Goal: Information Seeking & Learning: Learn about a topic

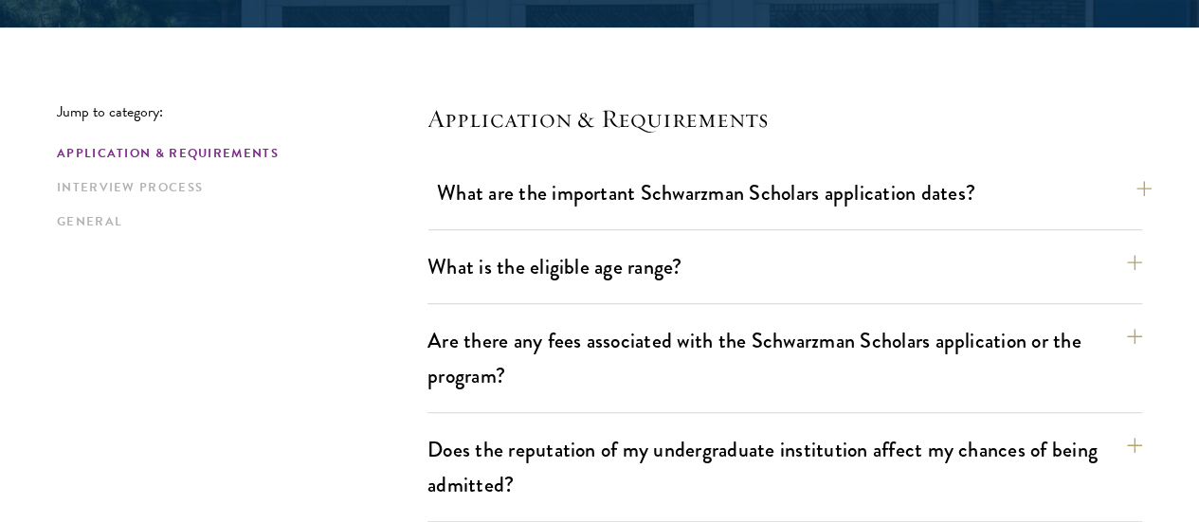
scroll to position [460, 0]
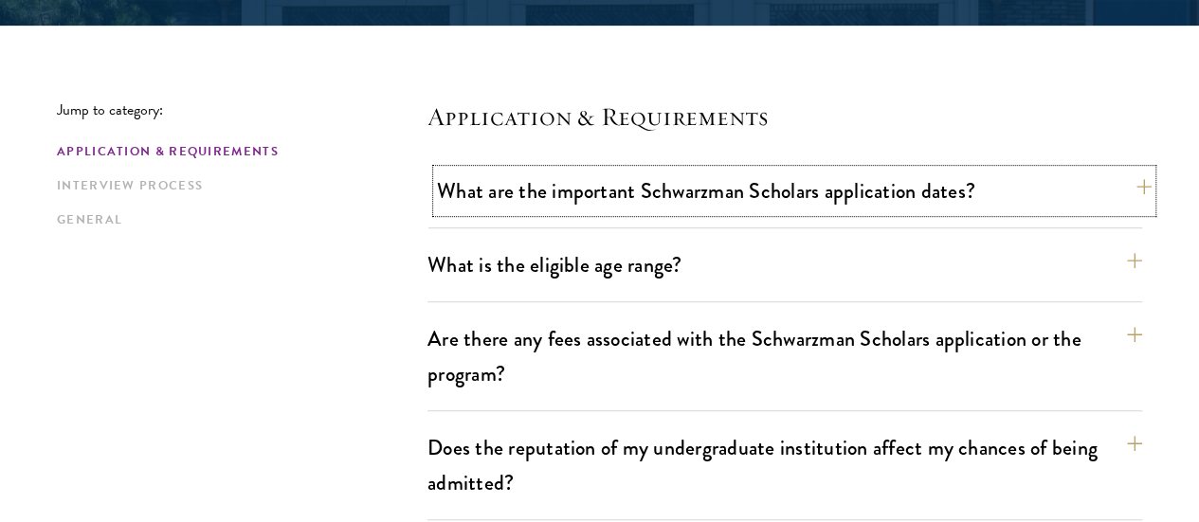
click at [936, 205] on button "What are the important Schwarzman Scholars application dates?" at bounding box center [794, 191] width 715 height 43
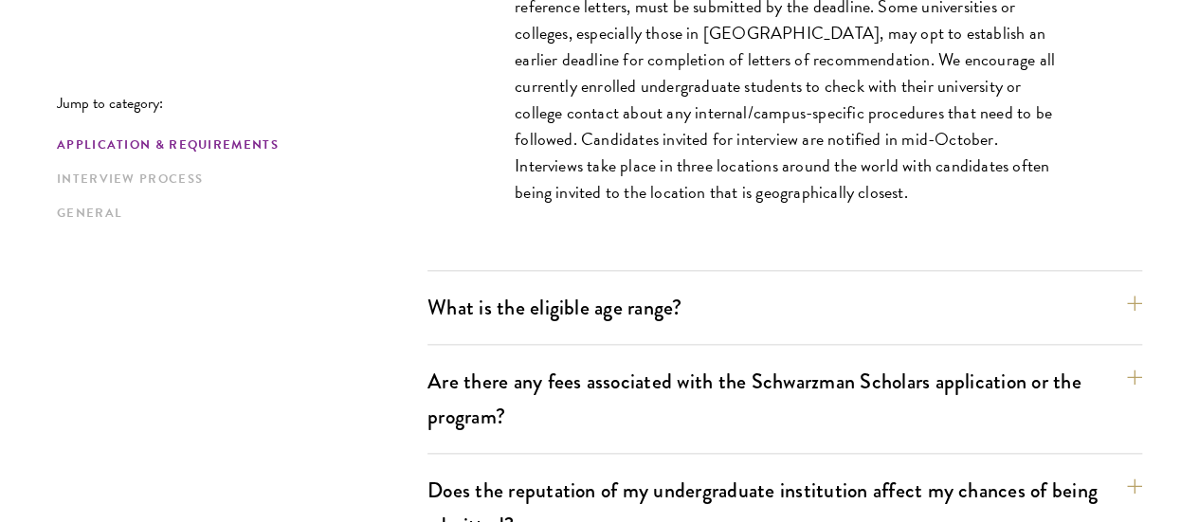
scroll to position [980, 0]
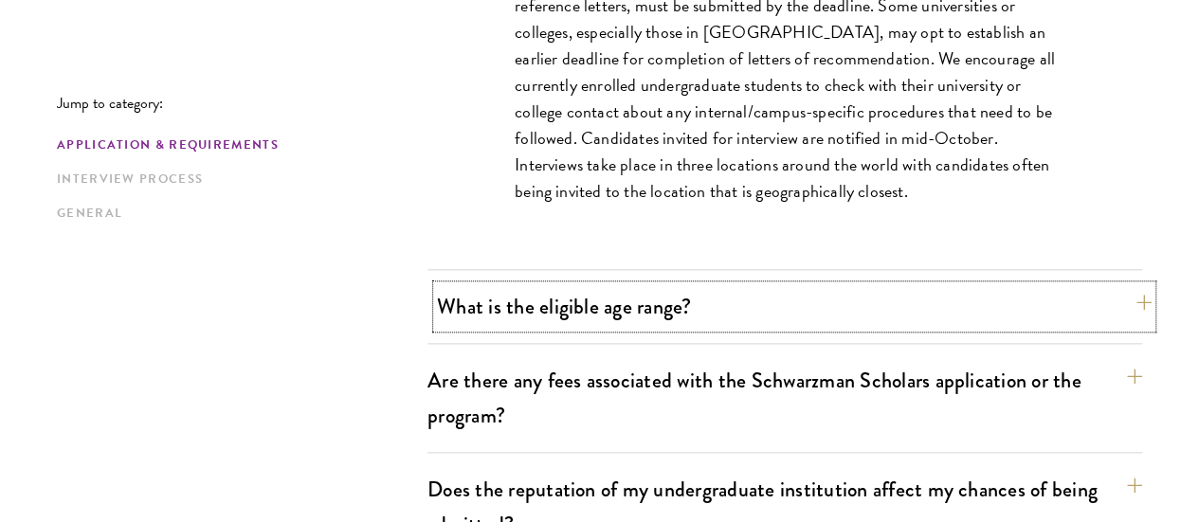
click at [679, 305] on button "What is the eligible age range?" at bounding box center [794, 306] width 715 height 43
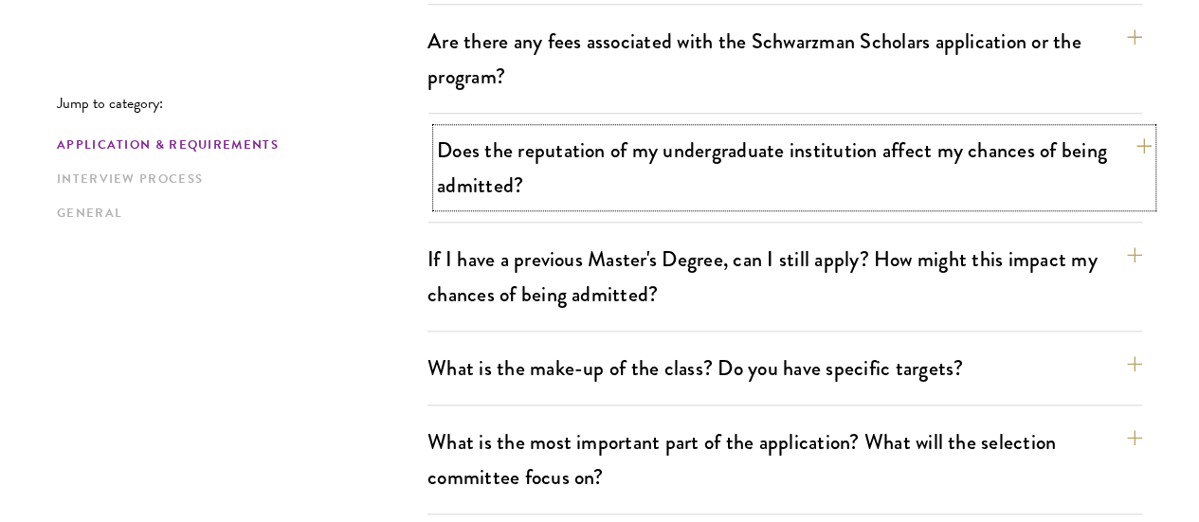
click at [669, 160] on button "Does the reputation of my undergraduate institution affect my chances of being …" at bounding box center [794, 168] width 715 height 78
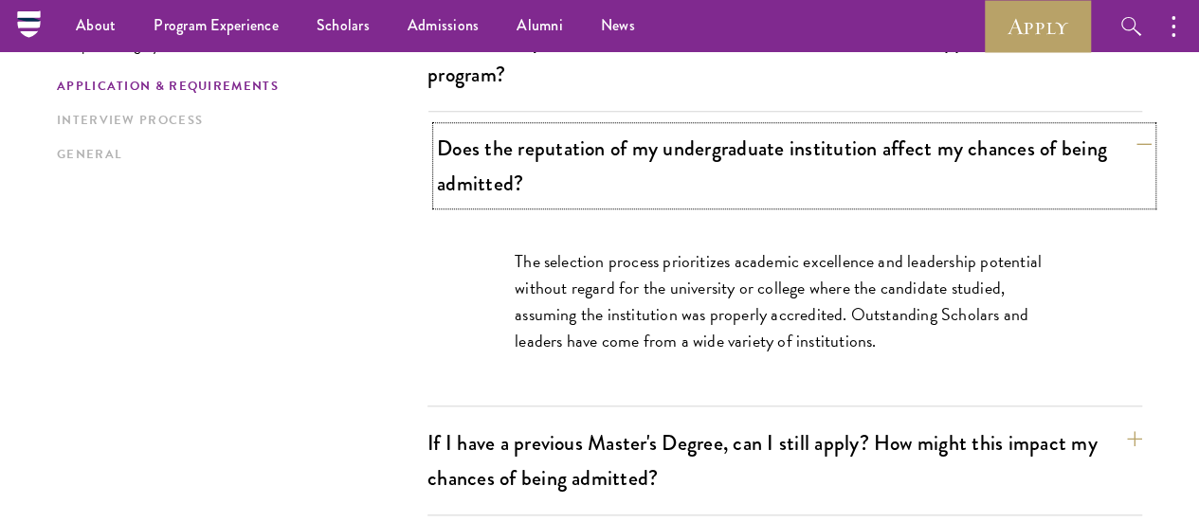
scroll to position [757, 0]
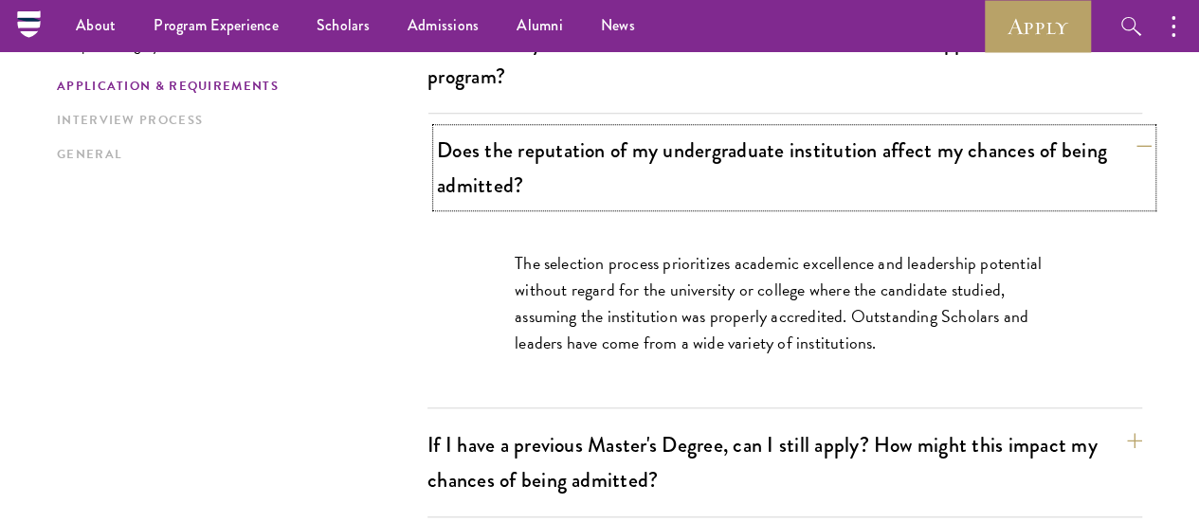
click at [755, 168] on button "Does the reputation of my undergraduate institution affect my chances of being …" at bounding box center [794, 168] width 715 height 78
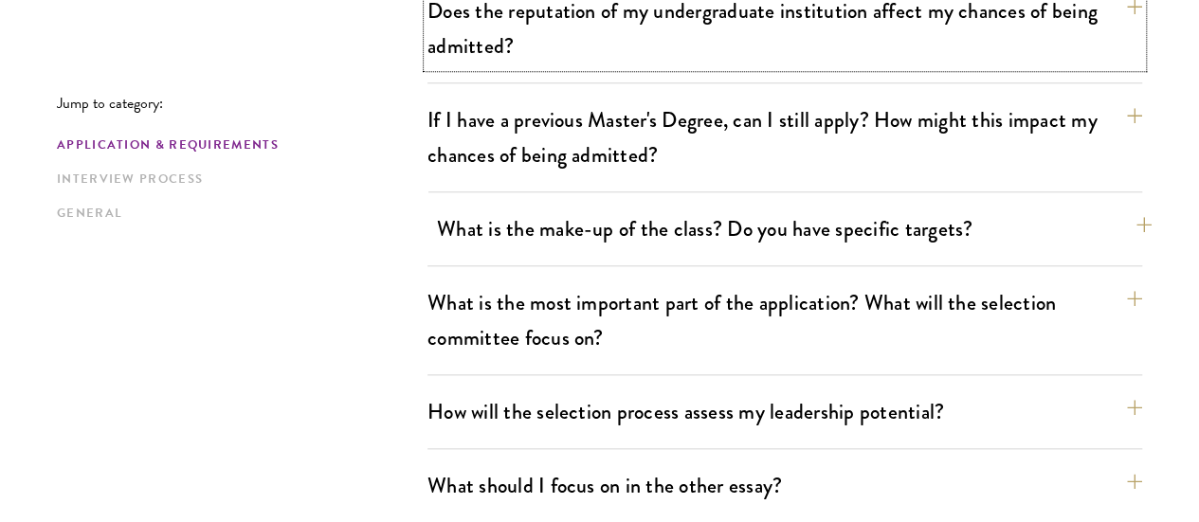
scroll to position [941, 0]
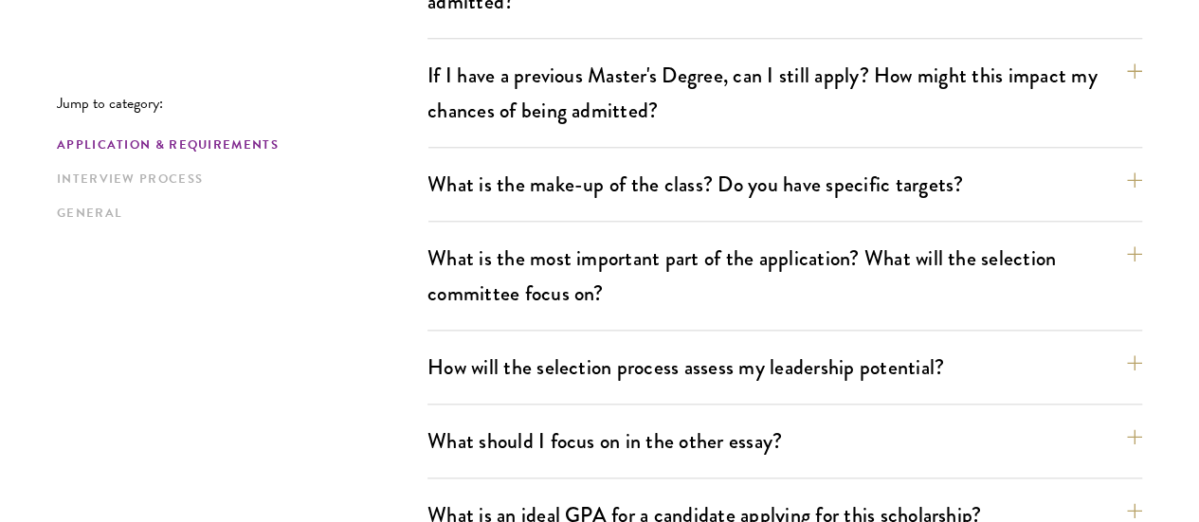
drag, startPoint x: 642, startPoint y: 147, endPoint x: 597, endPoint y: 164, distance: 47.7
click at [597, 164] on div "What is the make-up of the class? Do you have specific targets? The only firm t…" at bounding box center [784, 192] width 715 height 59
click at [586, 163] on button "What is the make-up of the class? Do you have specific targets?" at bounding box center [794, 184] width 715 height 43
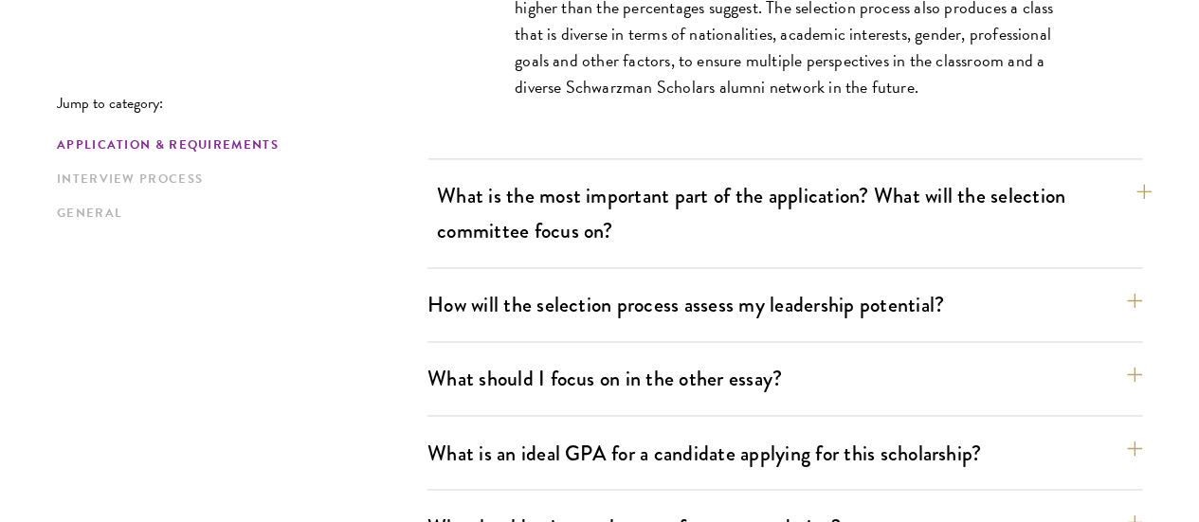
scroll to position [1384, 0]
click at [683, 173] on button "What is the most important part of the application? What will the selection com…" at bounding box center [794, 212] width 715 height 78
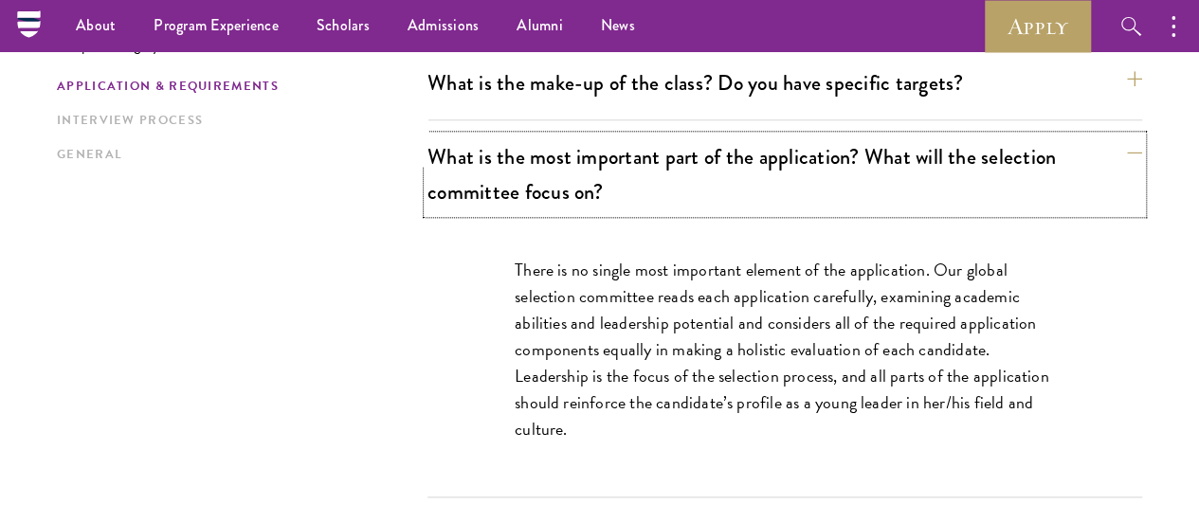
scroll to position [1042, 0]
click at [675, 136] on button "What is the most important part of the application? What will the selection com…" at bounding box center [794, 175] width 715 height 78
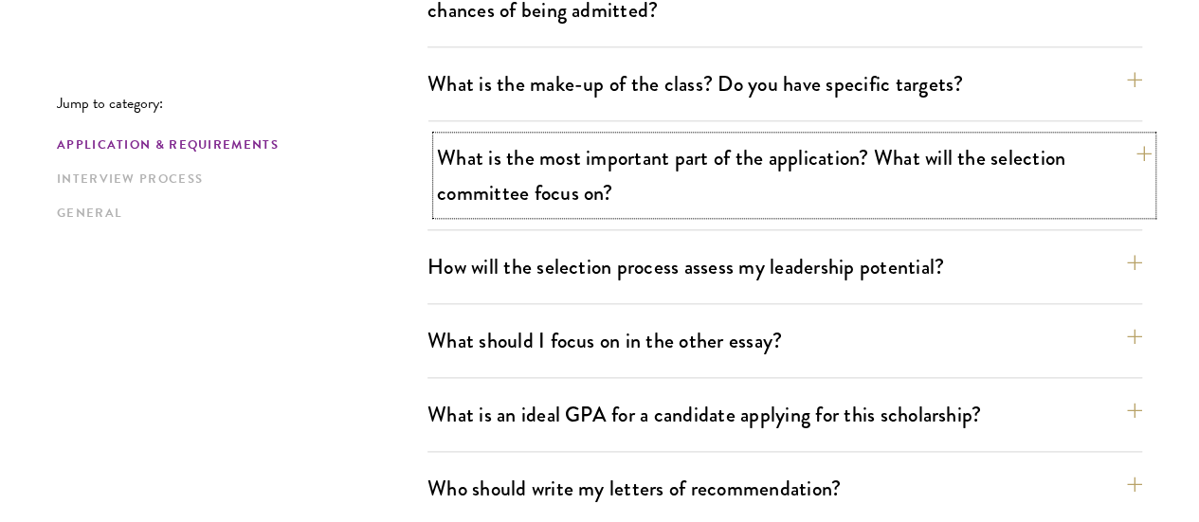
scroll to position [1059, 0]
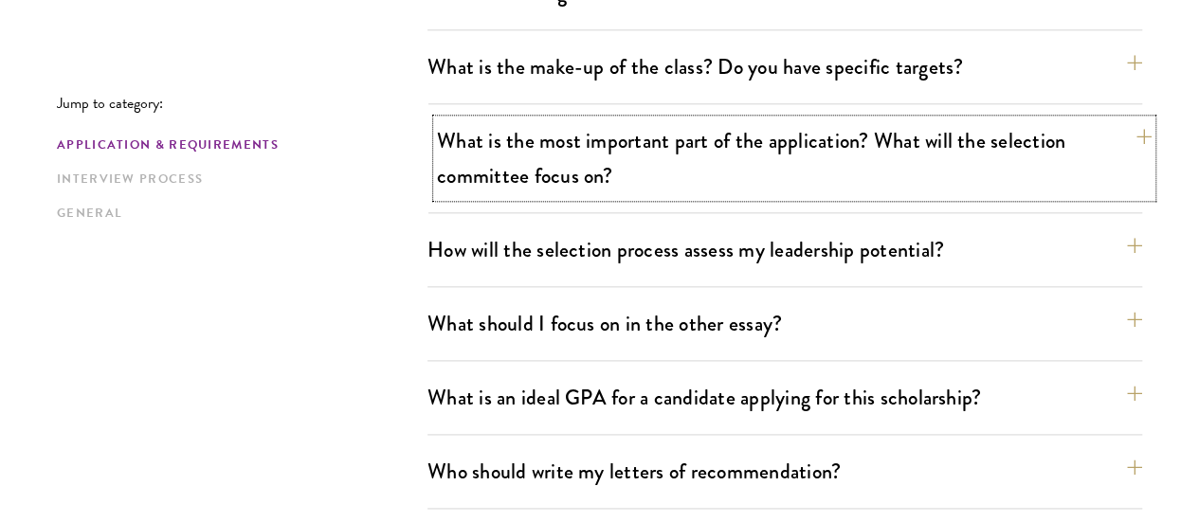
click at [528, 125] on button "What is the most important part of the application? What will the selection com…" at bounding box center [794, 158] width 715 height 78
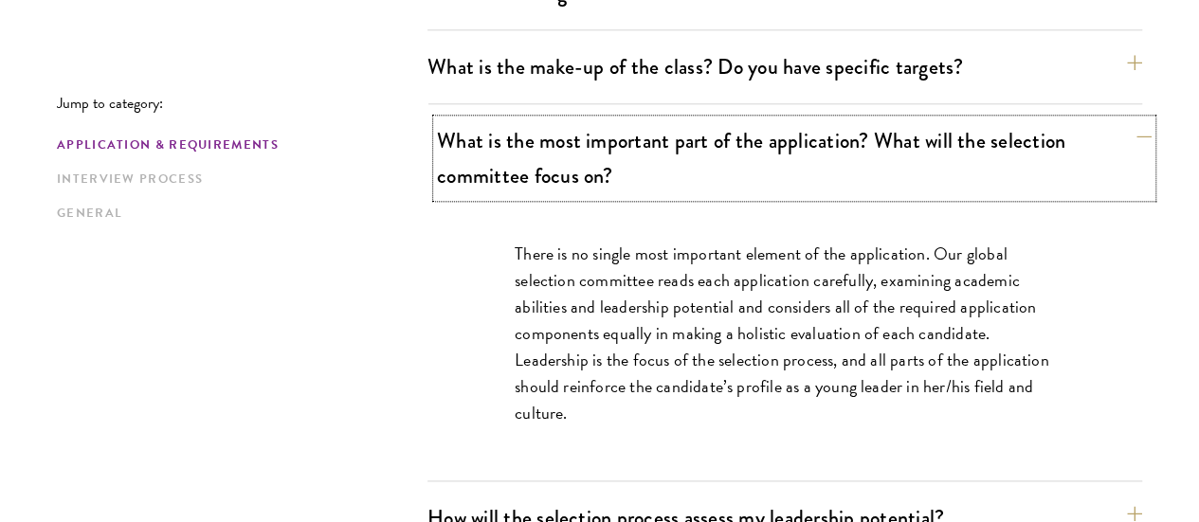
click at [660, 119] on button "What is the most important part of the application? What will the selection com…" at bounding box center [794, 158] width 715 height 78
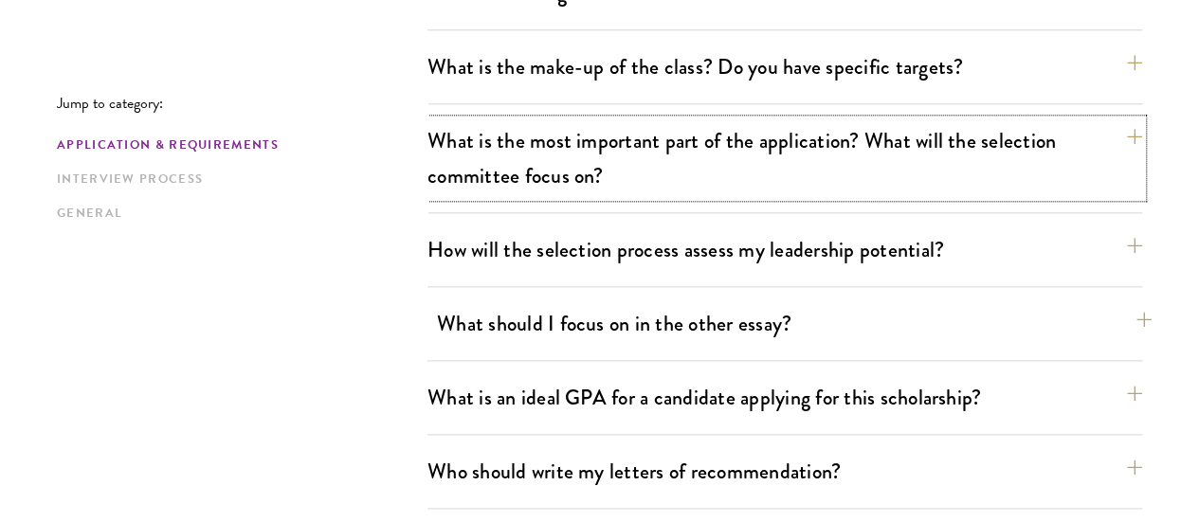
scroll to position [1072, 0]
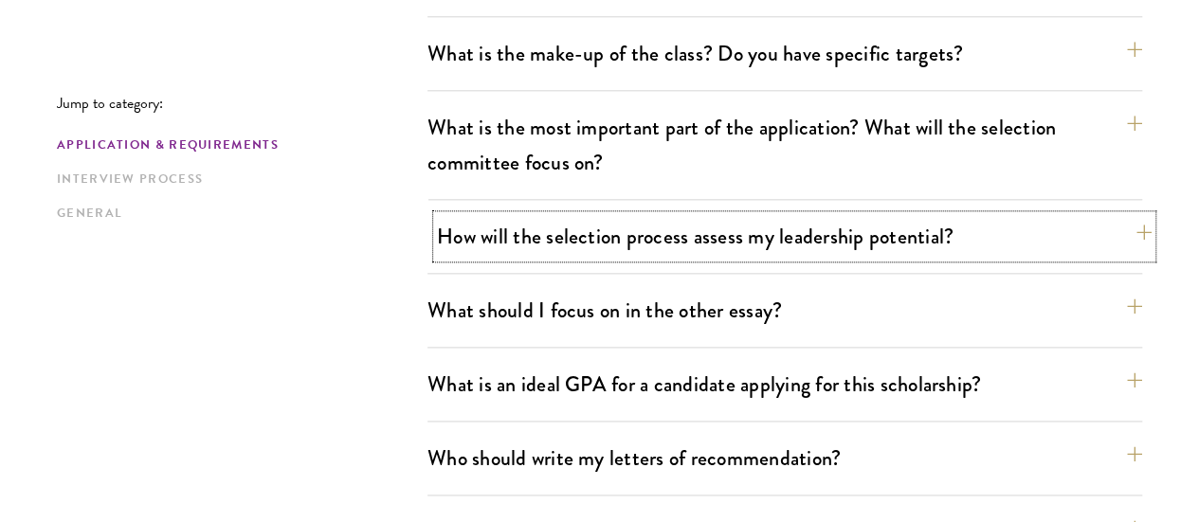
click at [654, 215] on button "How will the selection process assess my leadership potential?" at bounding box center [794, 236] width 715 height 43
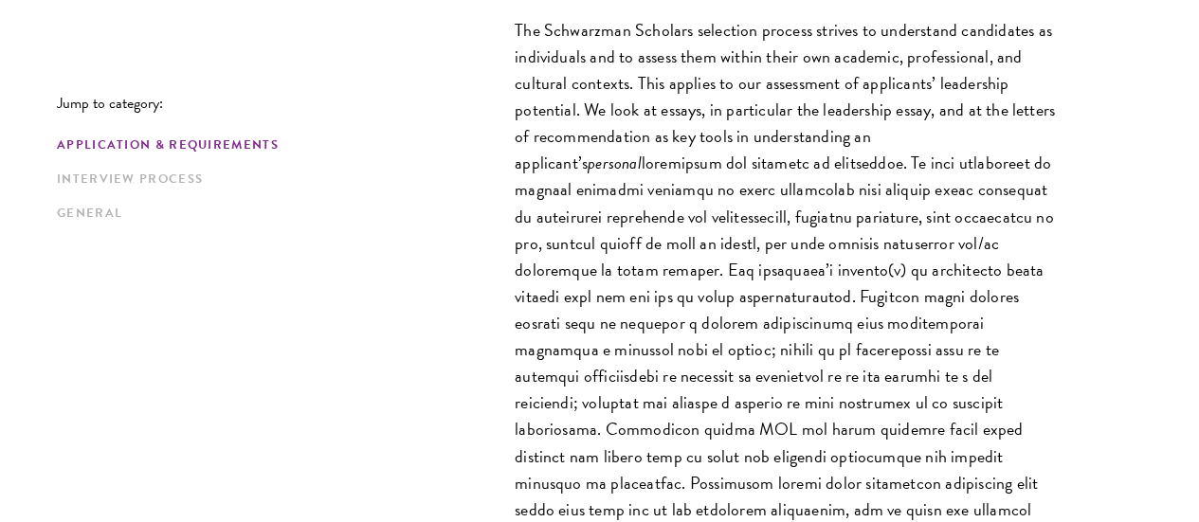
scroll to position [1373, 0]
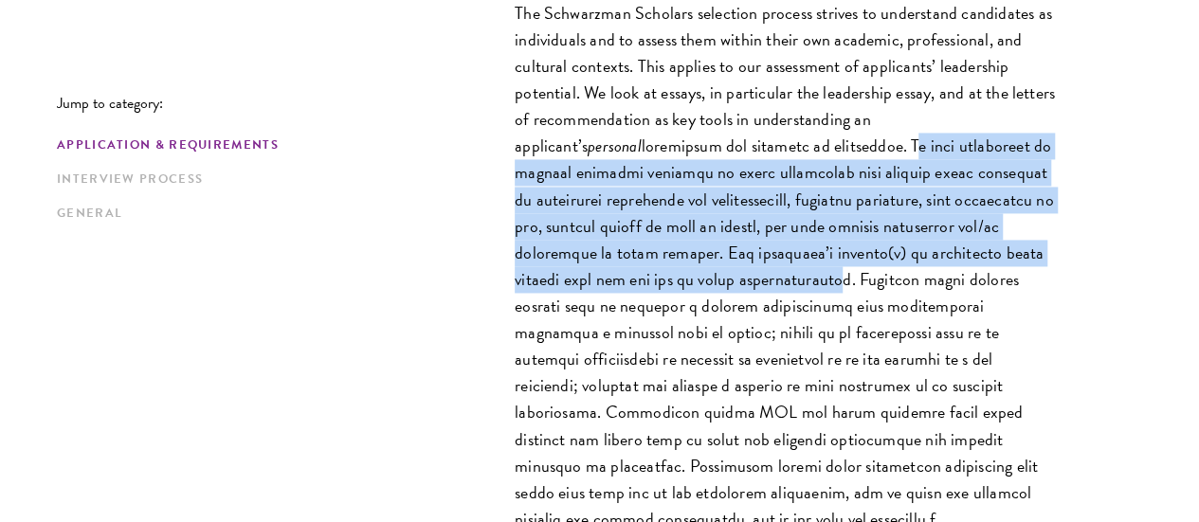
drag, startPoint x: 582, startPoint y: 115, endPoint x: 638, endPoint y: 240, distance: 137.0
click at [638, 240] on p "The Schwarzman Scholars selection process strives to understand candidates as i…" at bounding box center [785, 293] width 540 height 586
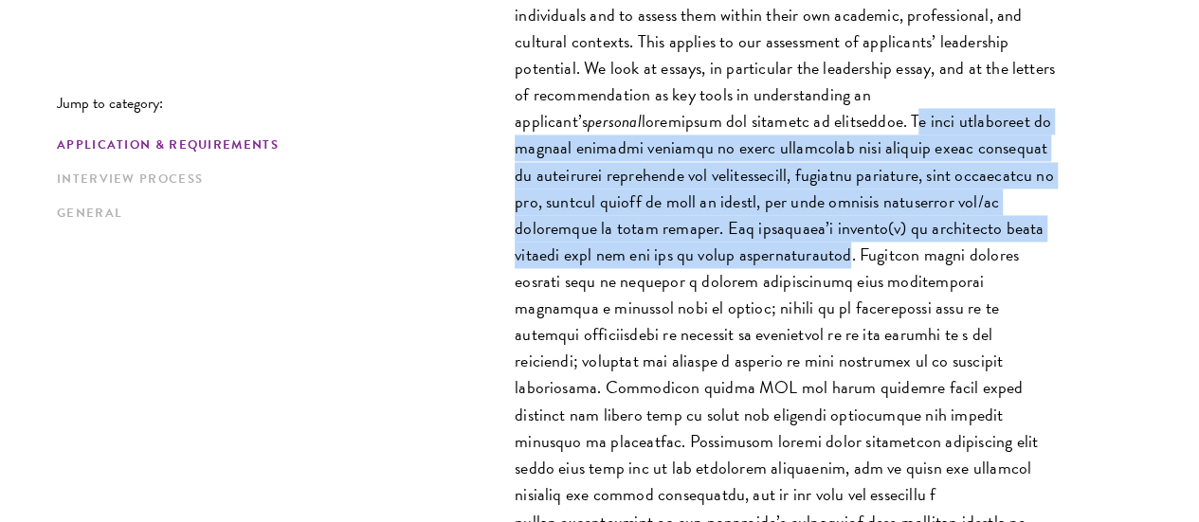
scroll to position [1415, 0]
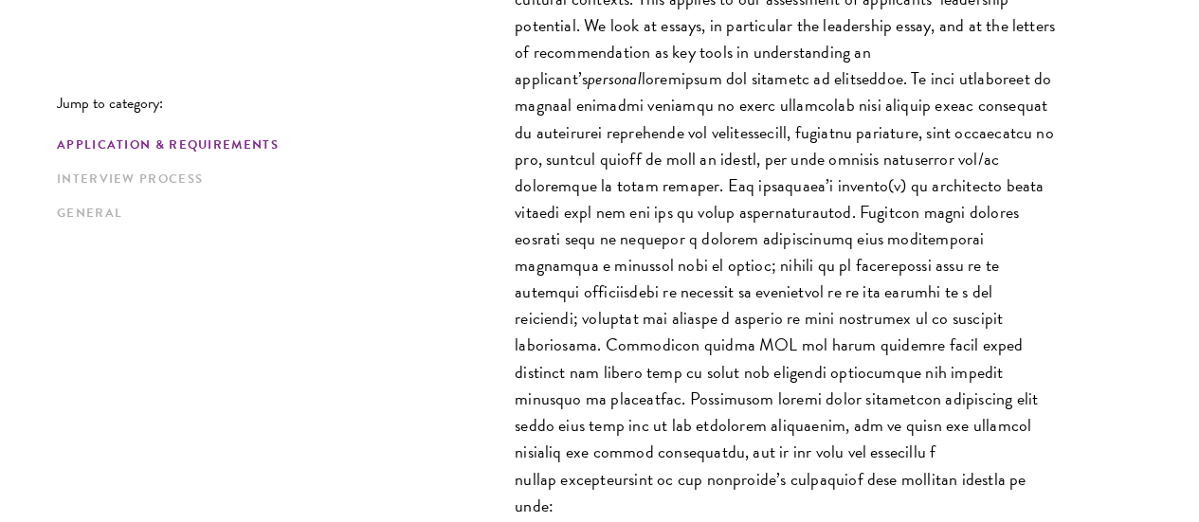
click at [690, 293] on p "The Schwarzman Scholars selection process strives to understand candidates as i…" at bounding box center [785, 226] width 540 height 586
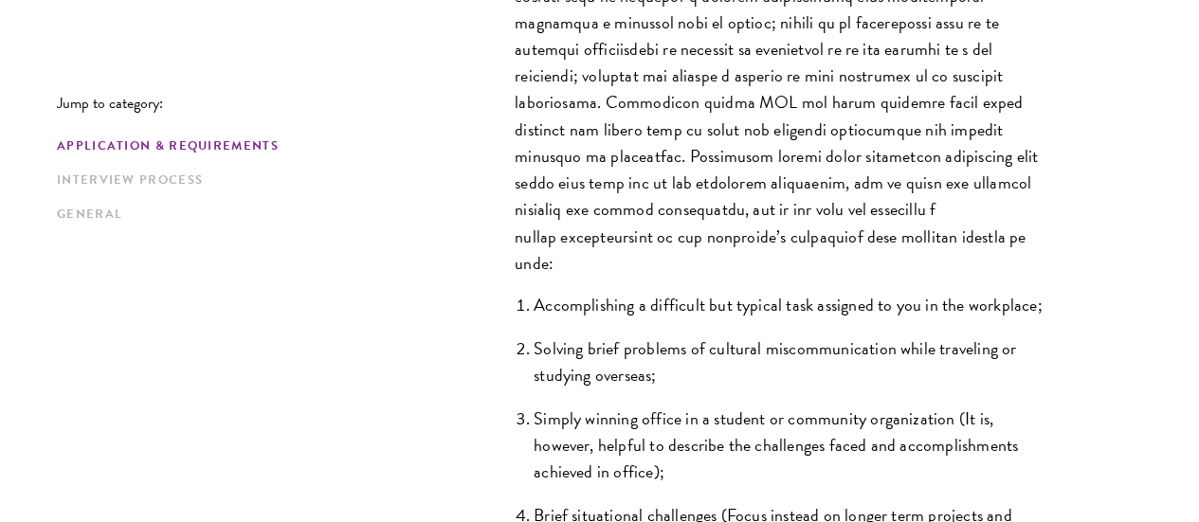
scroll to position [1684, 0]
drag, startPoint x: 585, startPoint y: 156, endPoint x: 881, endPoint y: 211, distance: 301.7
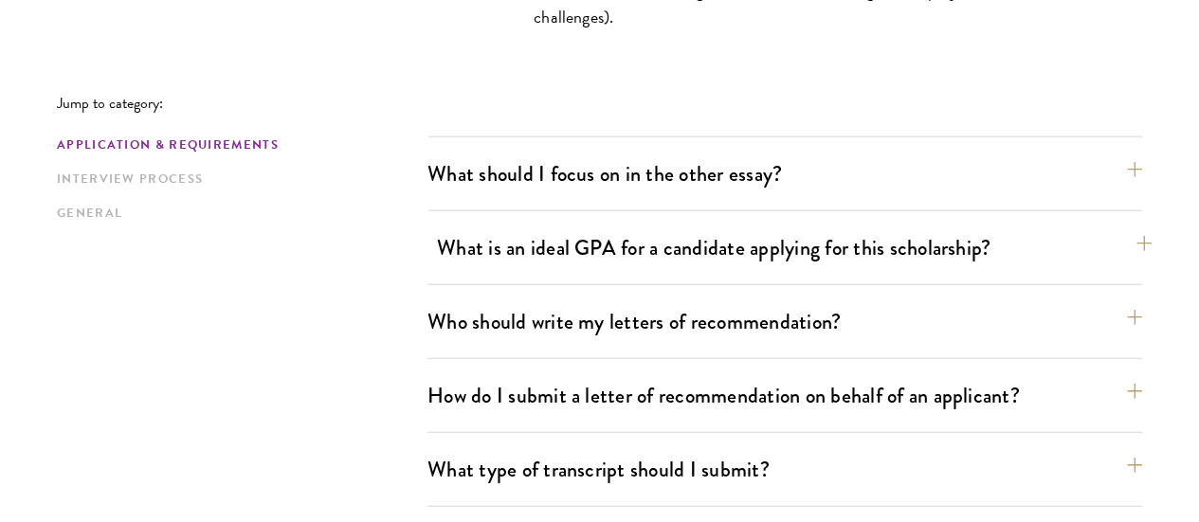
scroll to position [2208, 0]
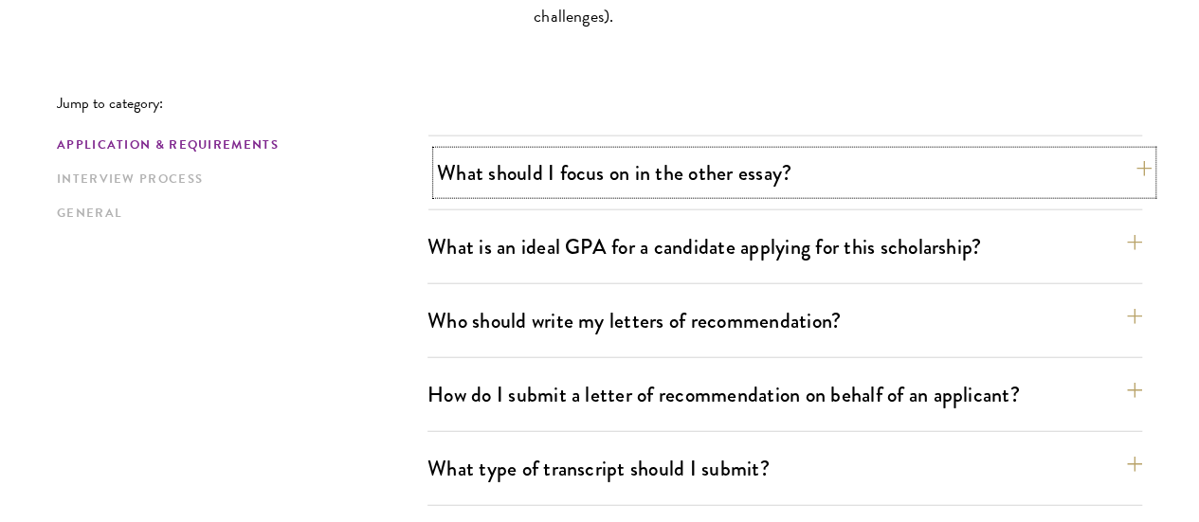
click at [676, 152] on button "What should I focus on in the other essay?" at bounding box center [794, 173] width 715 height 43
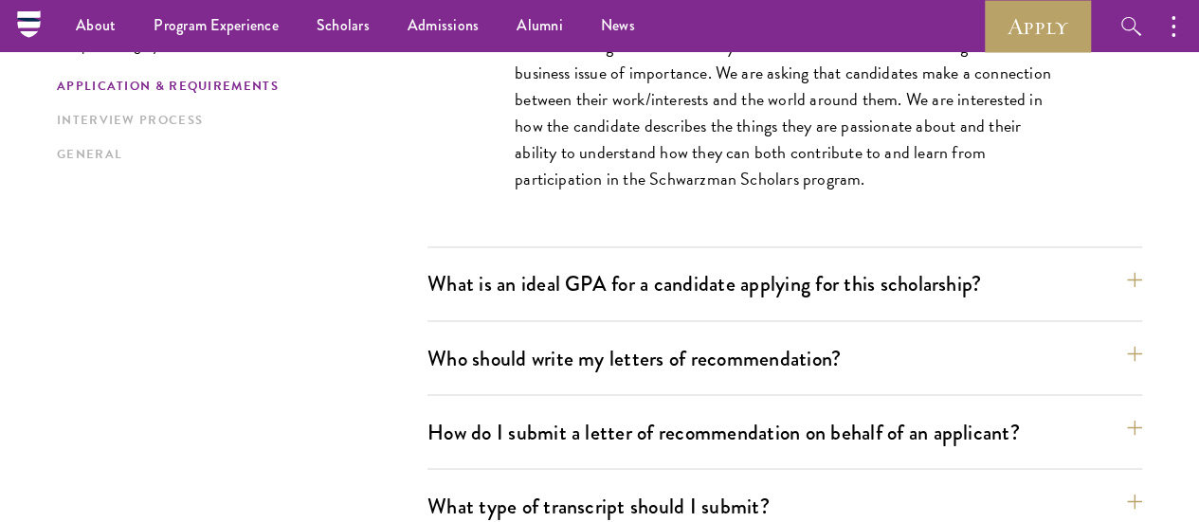
scroll to position [1501, 0]
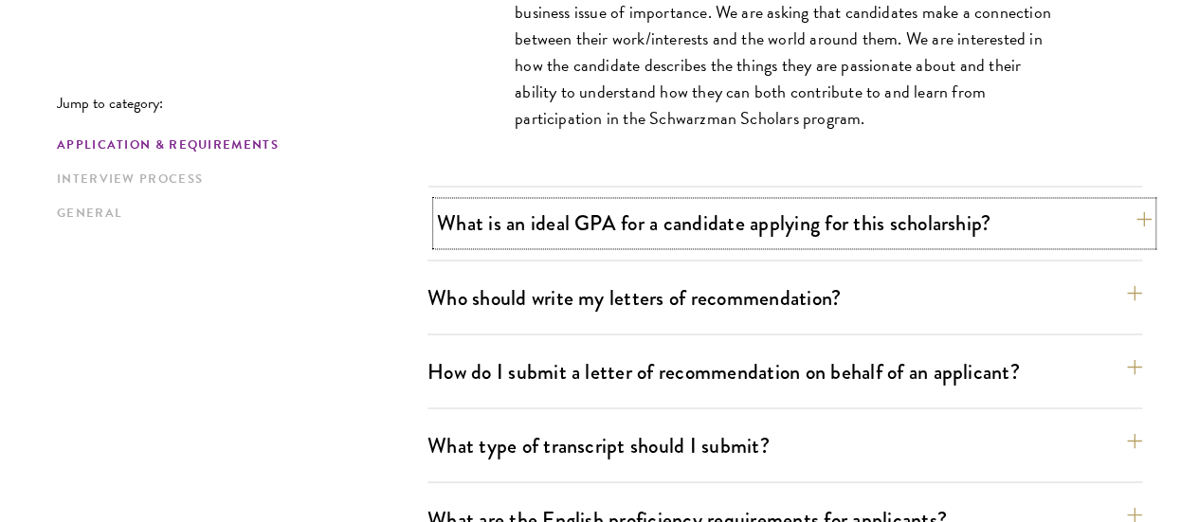
click at [679, 202] on button "What is an ideal GPA for a candidate applying for this scholarship?" at bounding box center [794, 223] width 715 height 43
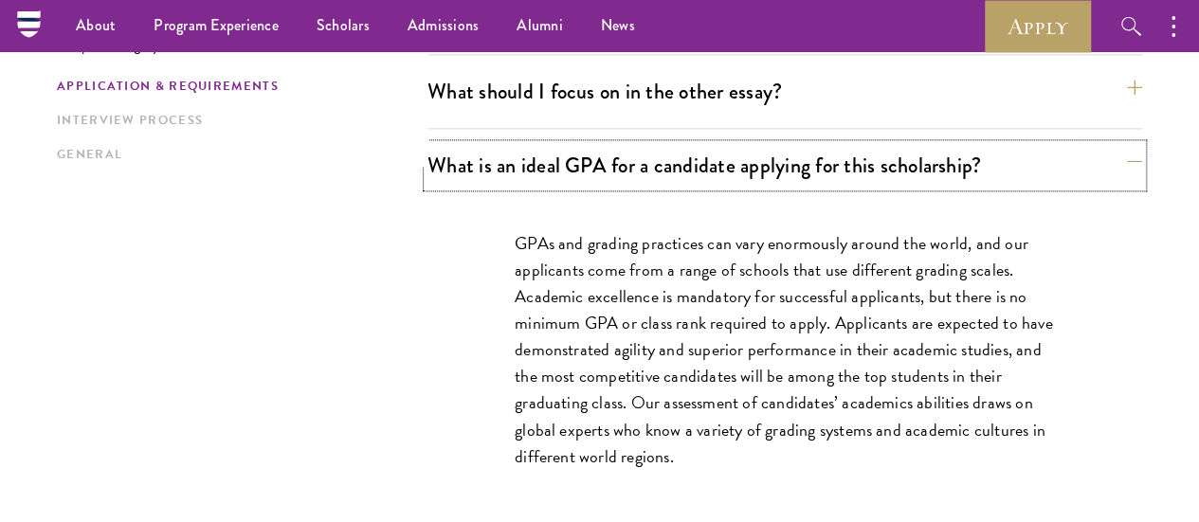
scroll to position [1289, 0]
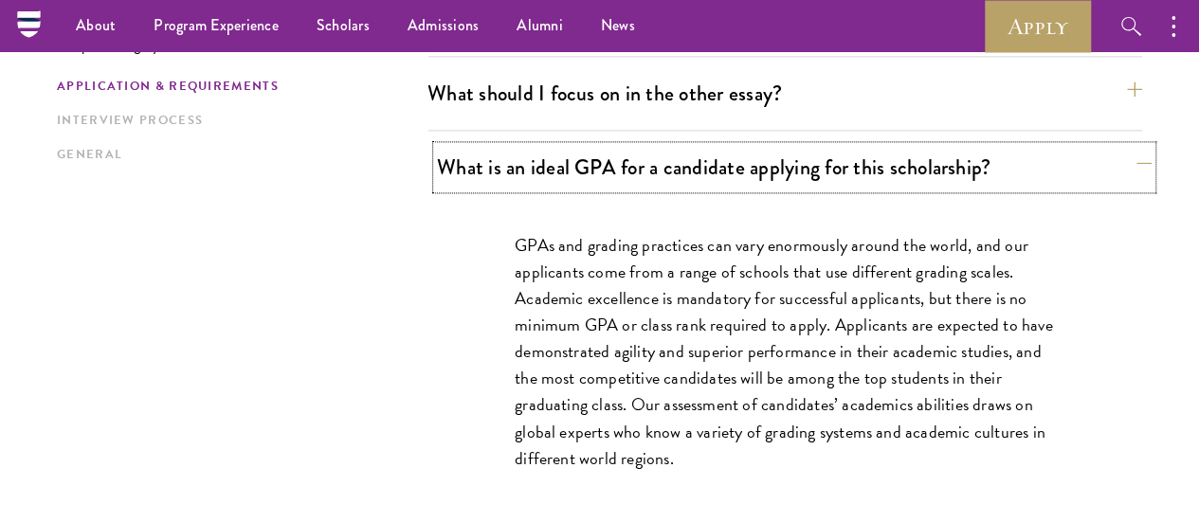
click at [681, 146] on button "What is an ideal GPA for a candidate applying for this scholarship?" at bounding box center [794, 167] width 715 height 43
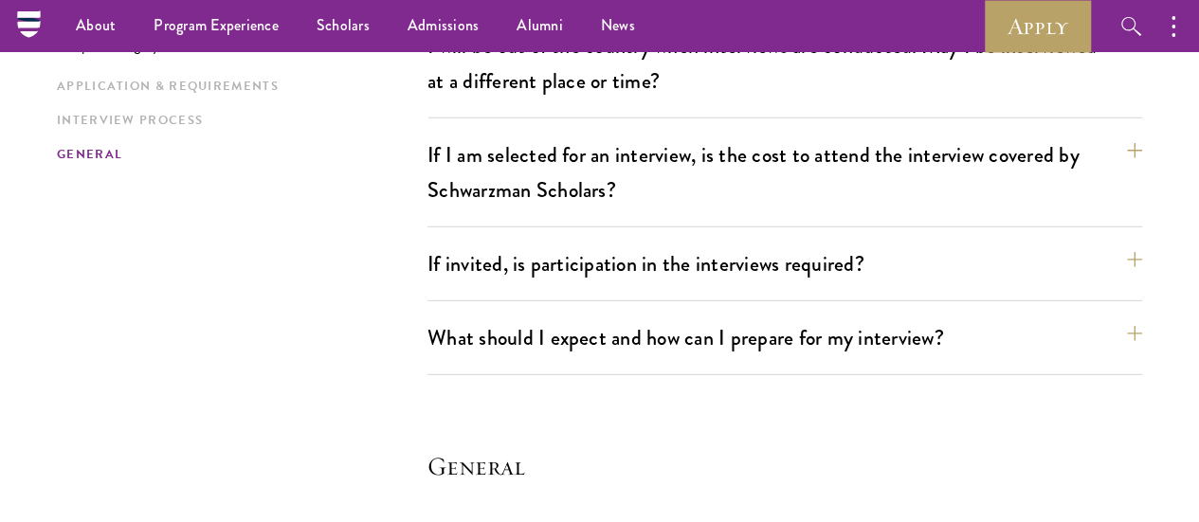
scroll to position [2669, 0]
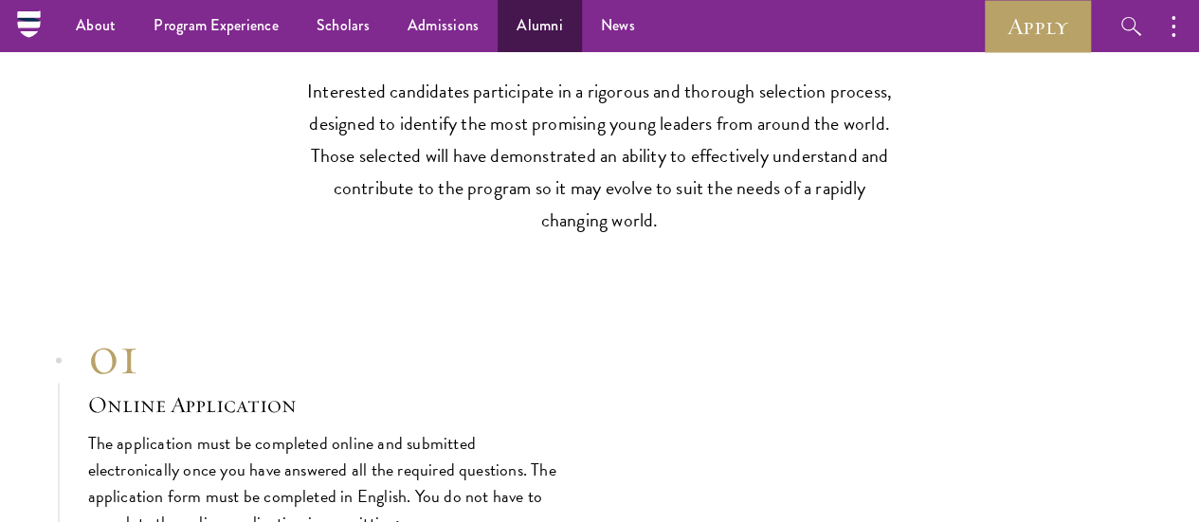
scroll to position [5083, 0]
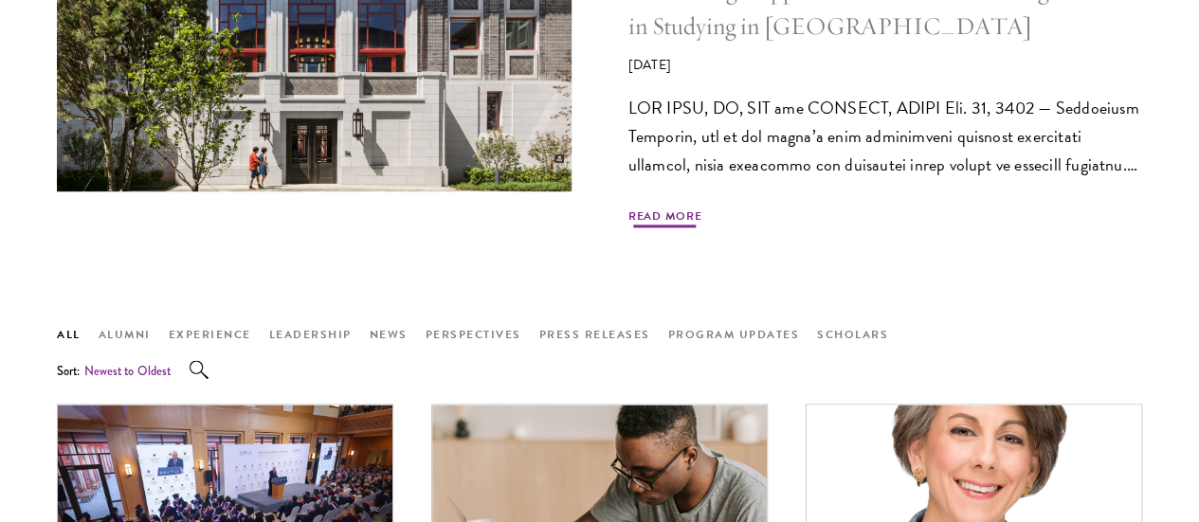
scroll to position [1128, 0]
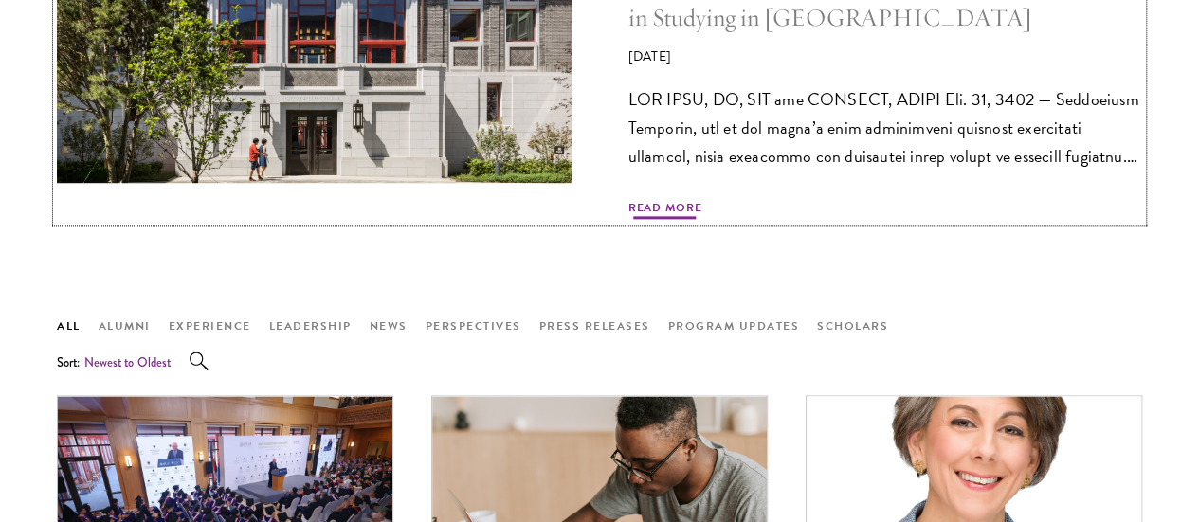
click at [675, 222] on span "Read More" at bounding box center [665, 210] width 74 height 23
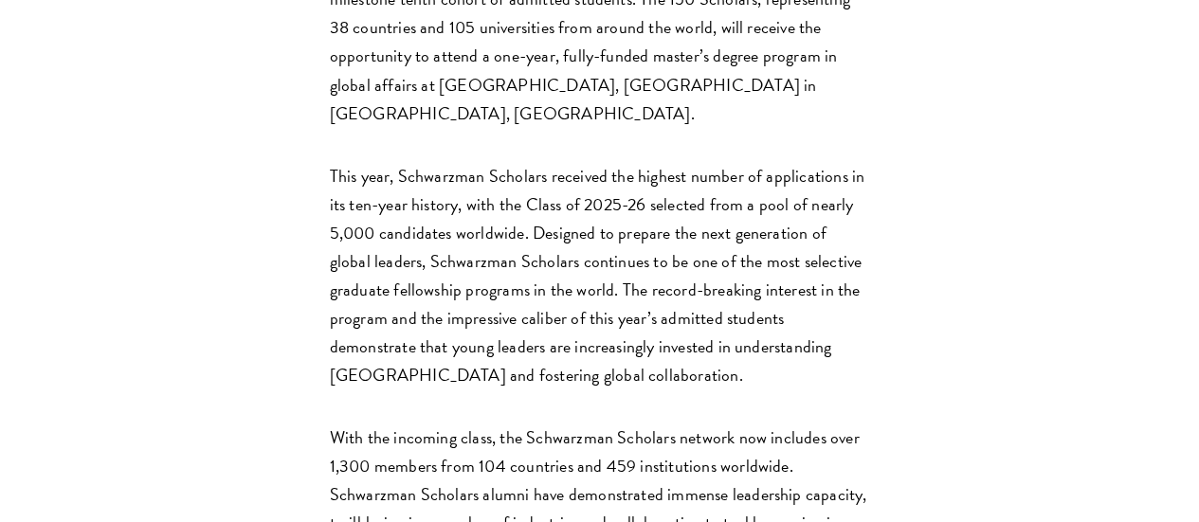
scroll to position [1119, 0]
